Goal: Task Accomplishment & Management: Manage account settings

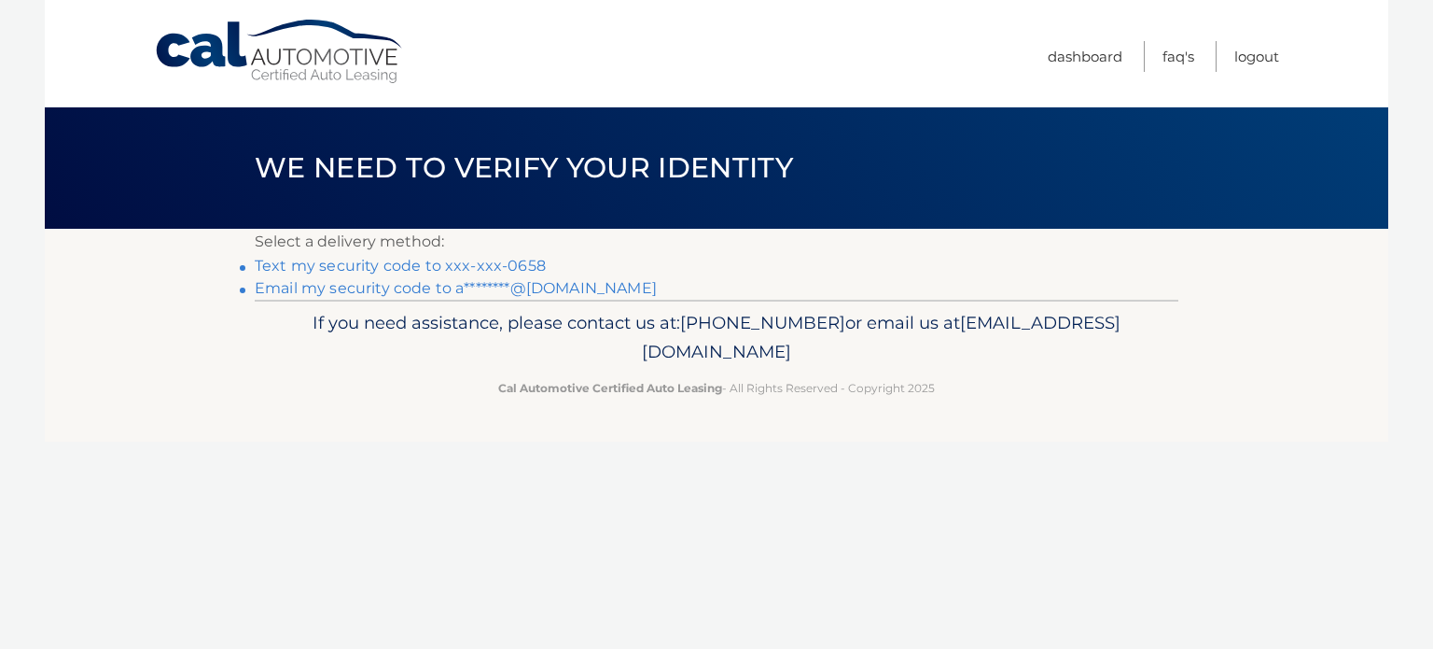
click at [517, 259] on link "Text my security code to xxx-xxx-0658" at bounding box center [400, 266] width 291 height 18
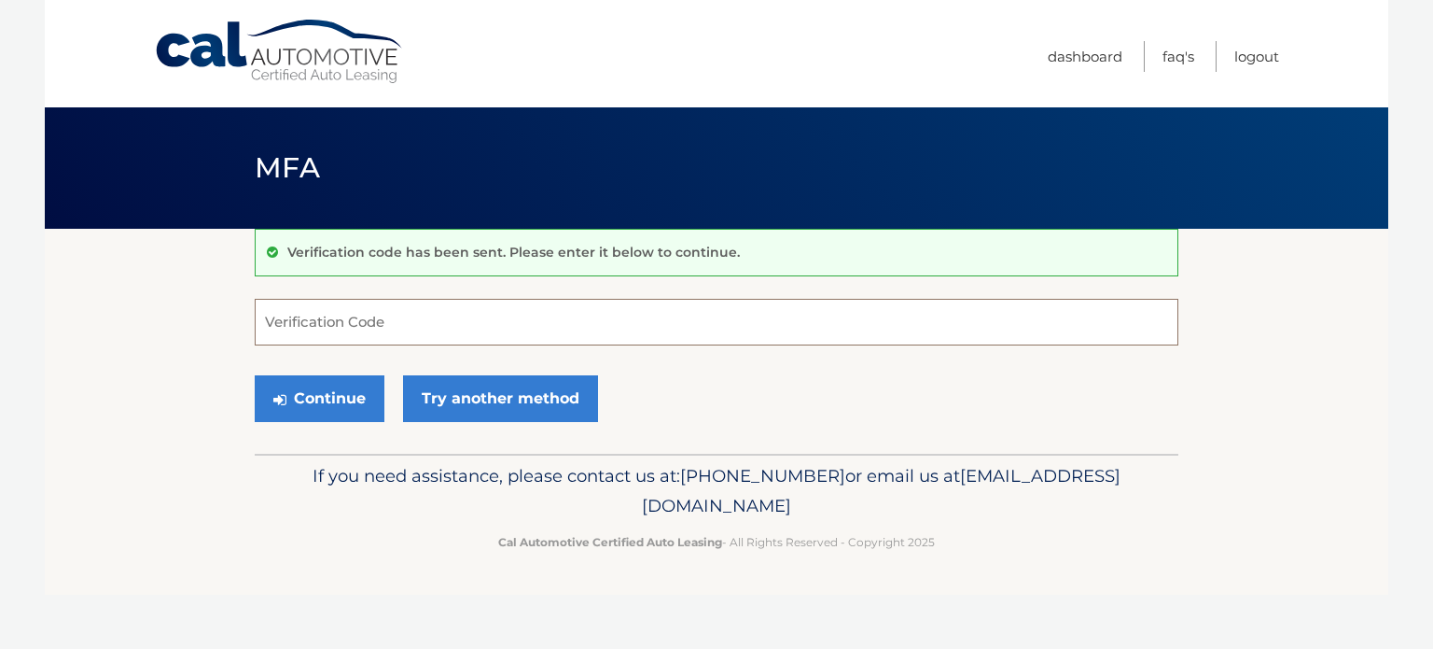
click at [439, 329] on input "Verification Code" at bounding box center [717, 322] width 924 height 47
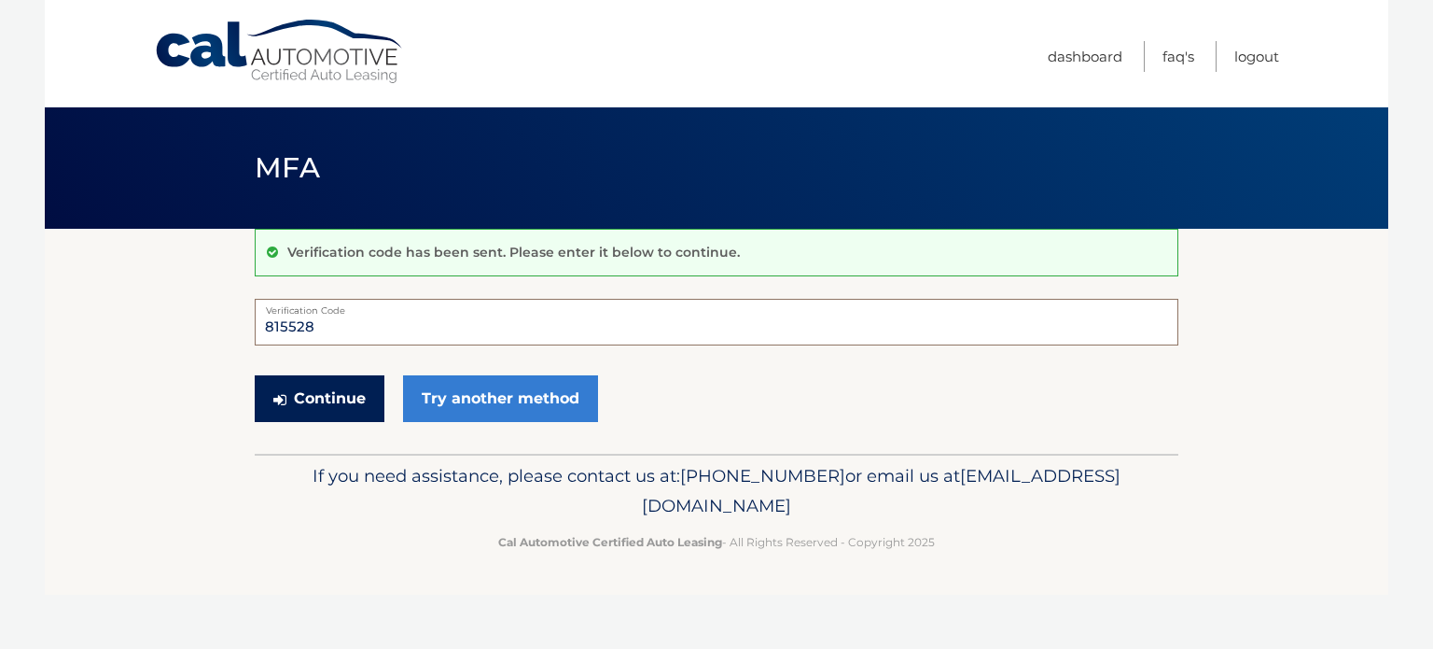
type input "815528"
click at [321, 404] on button "Continue" at bounding box center [320, 398] width 130 height 47
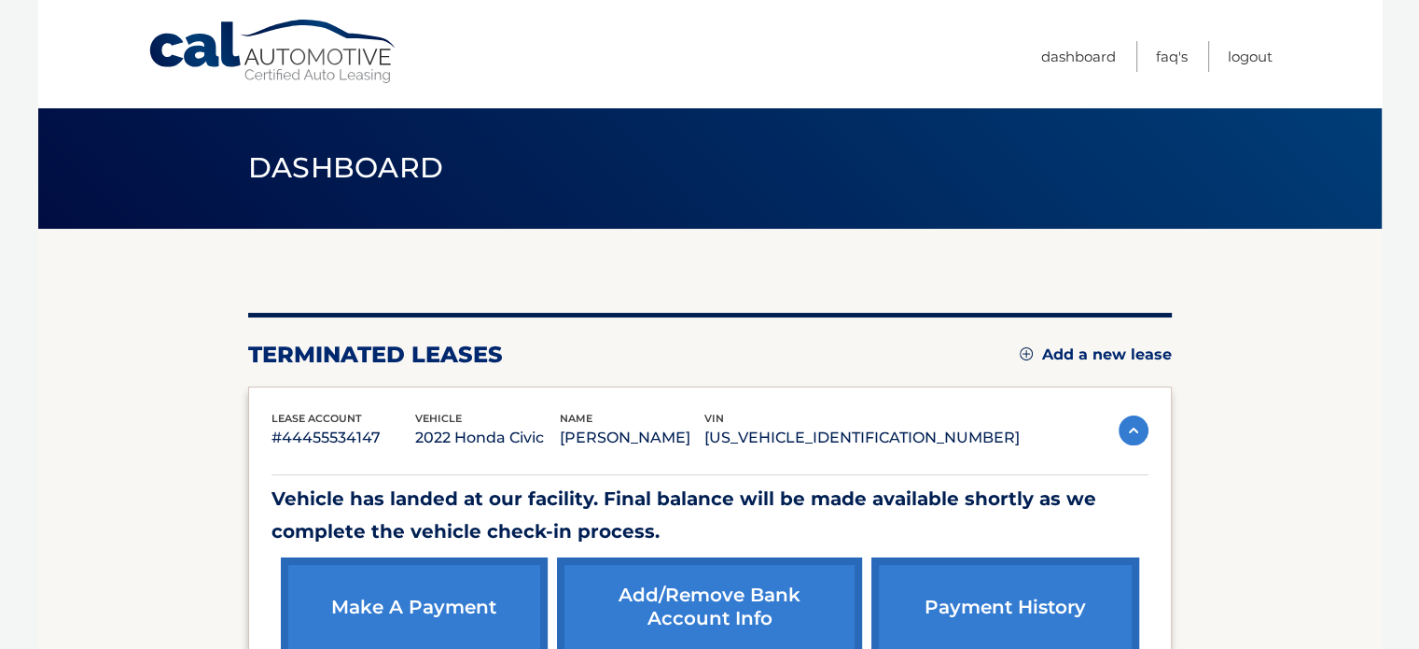
click at [1130, 422] on img at bounding box center [1134, 430] width 30 height 30
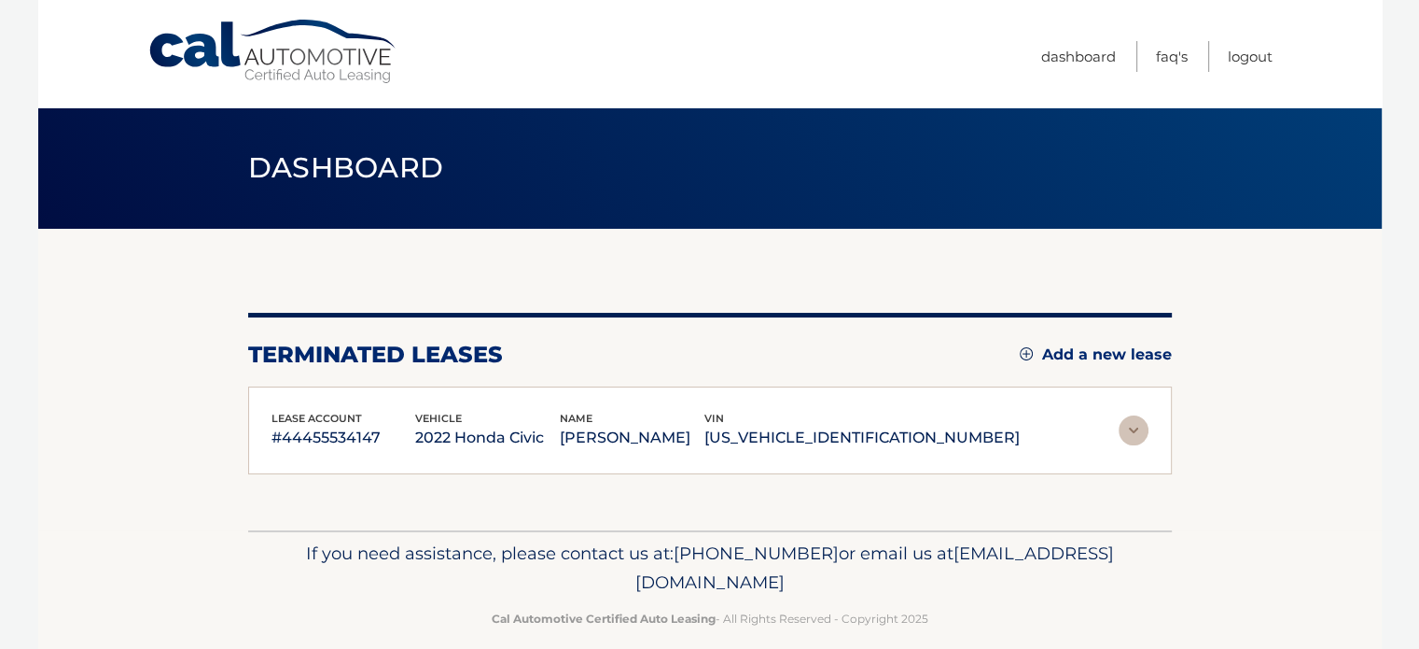
click at [1130, 422] on img at bounding box center [1134, 430] width 30 height 30
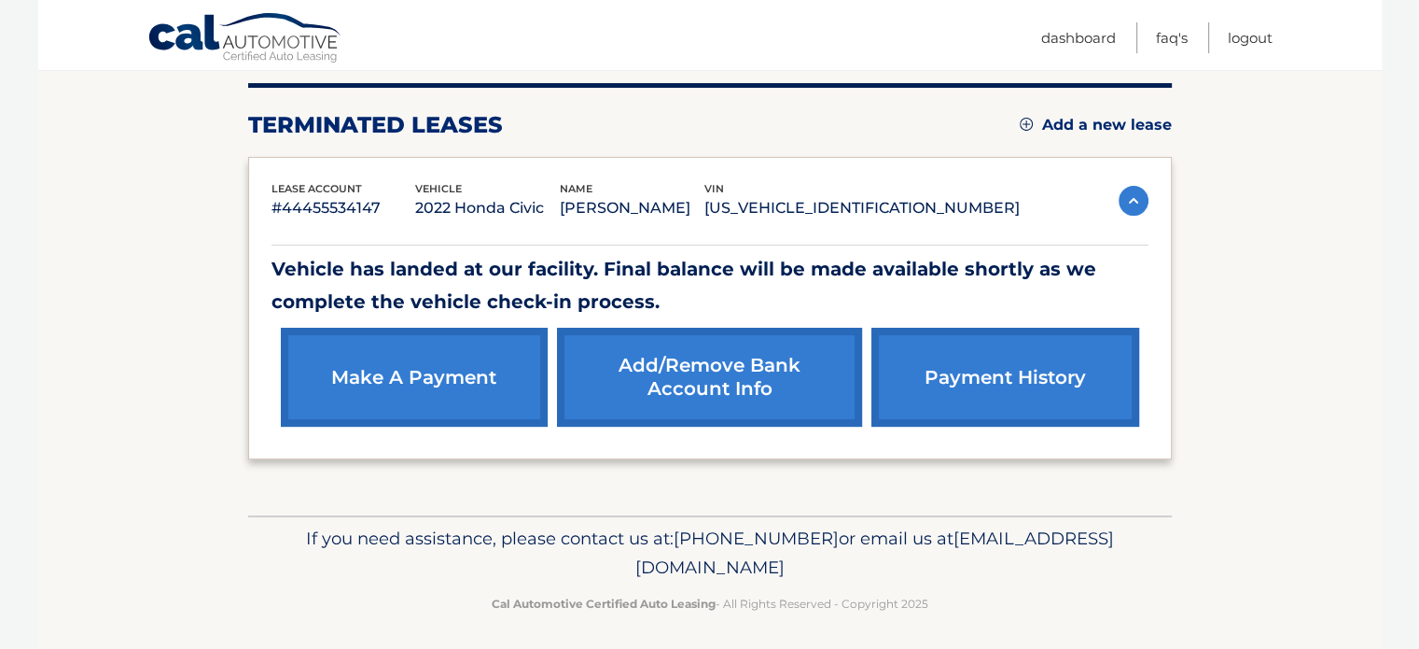
scroll to position [235, 0]
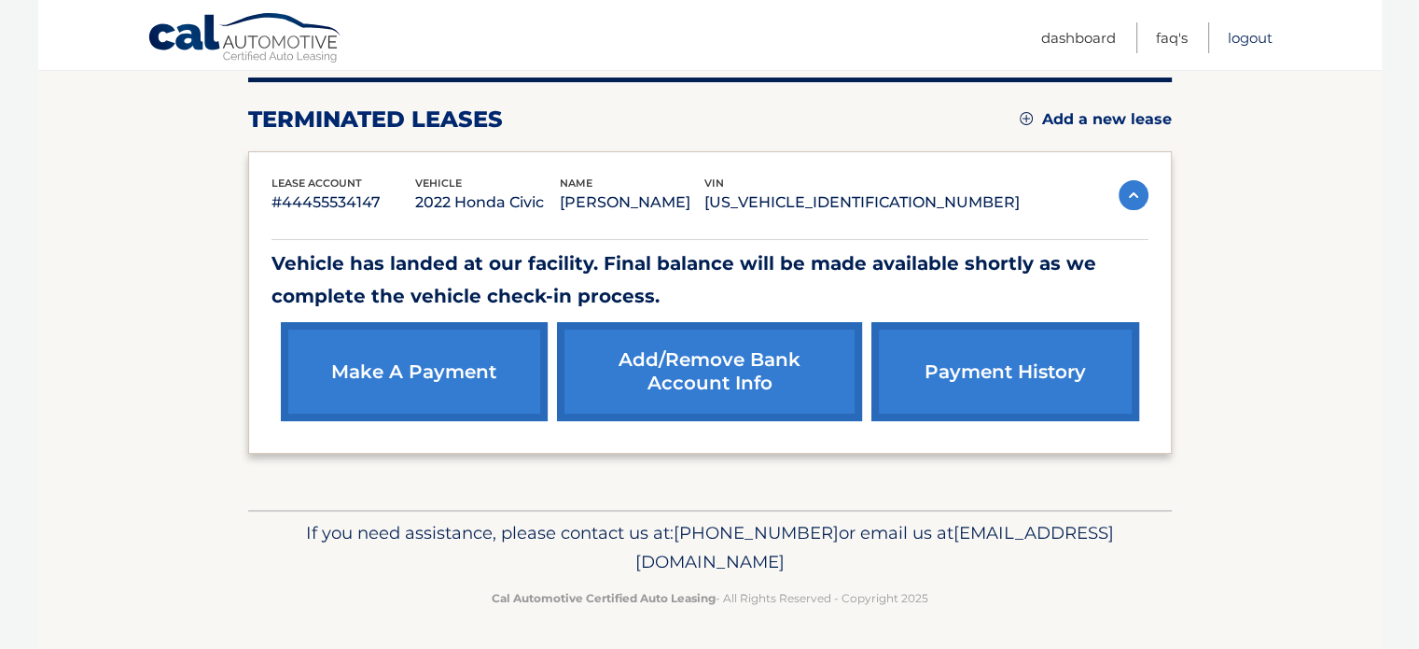
click at [1239, 37] on link "Logout" at bounding box center [1250, 37] width 45 height 31
